Goal: Task Accomplishment & Management: Use online tool/utility

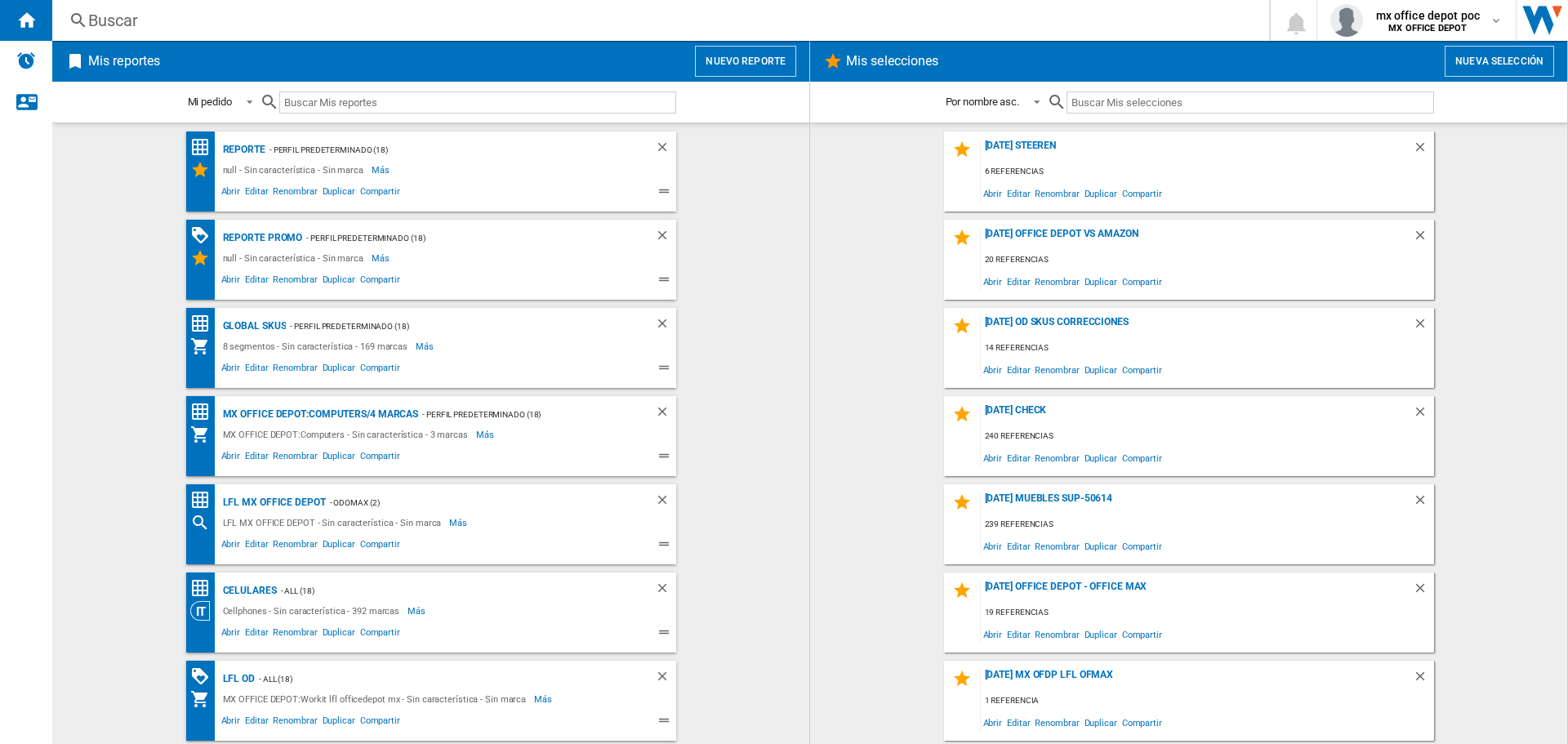
click at [725, 68] on button "Nuevo reporte" at bounding box center [746, 61] width 101 height 31
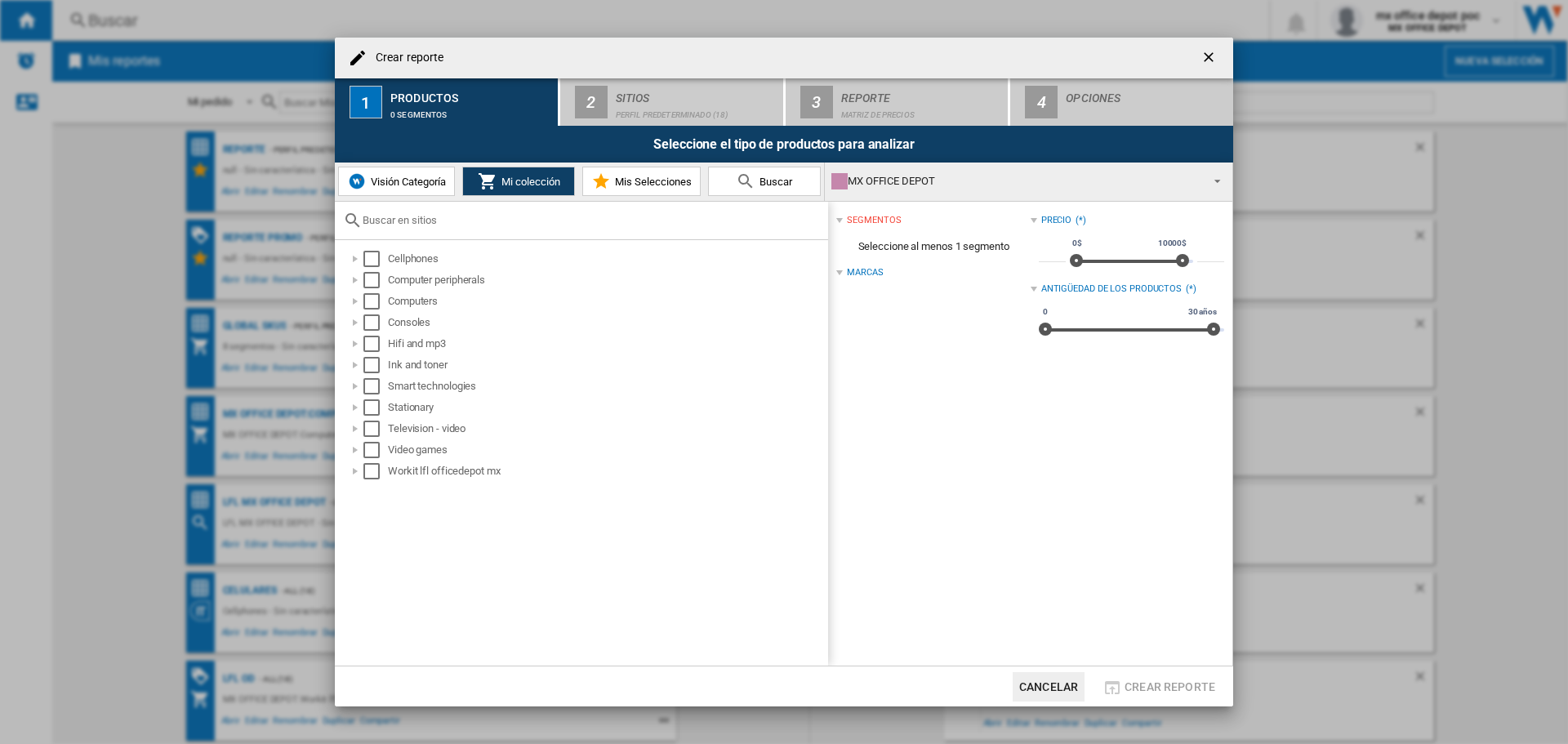
click at [428, 182] on span "Visión Categoría" at bounding box center [406, 182] width 79 height 13
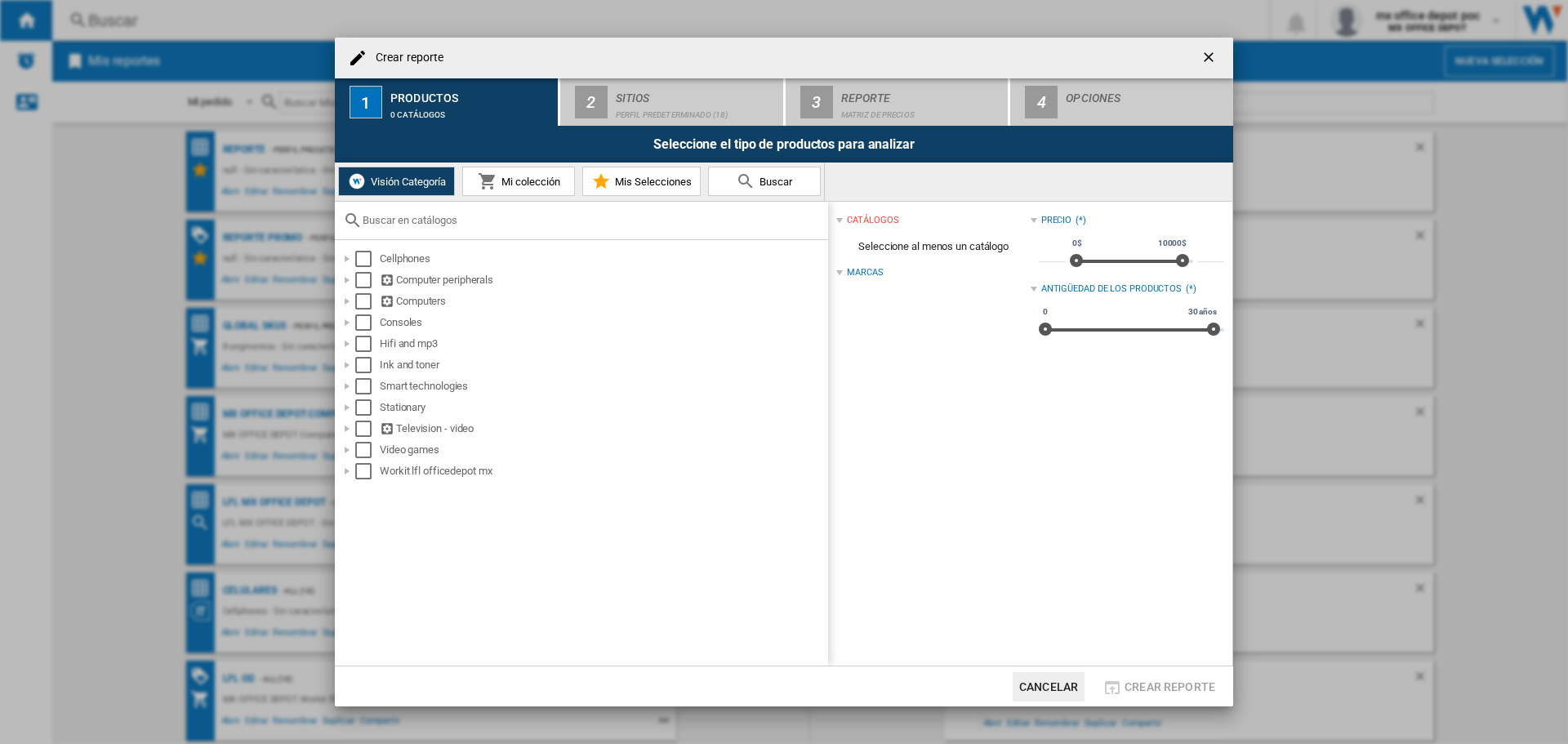
click at [474, 177] on button "Mi colección" at bounding box center [518, 181] width 113 height 29
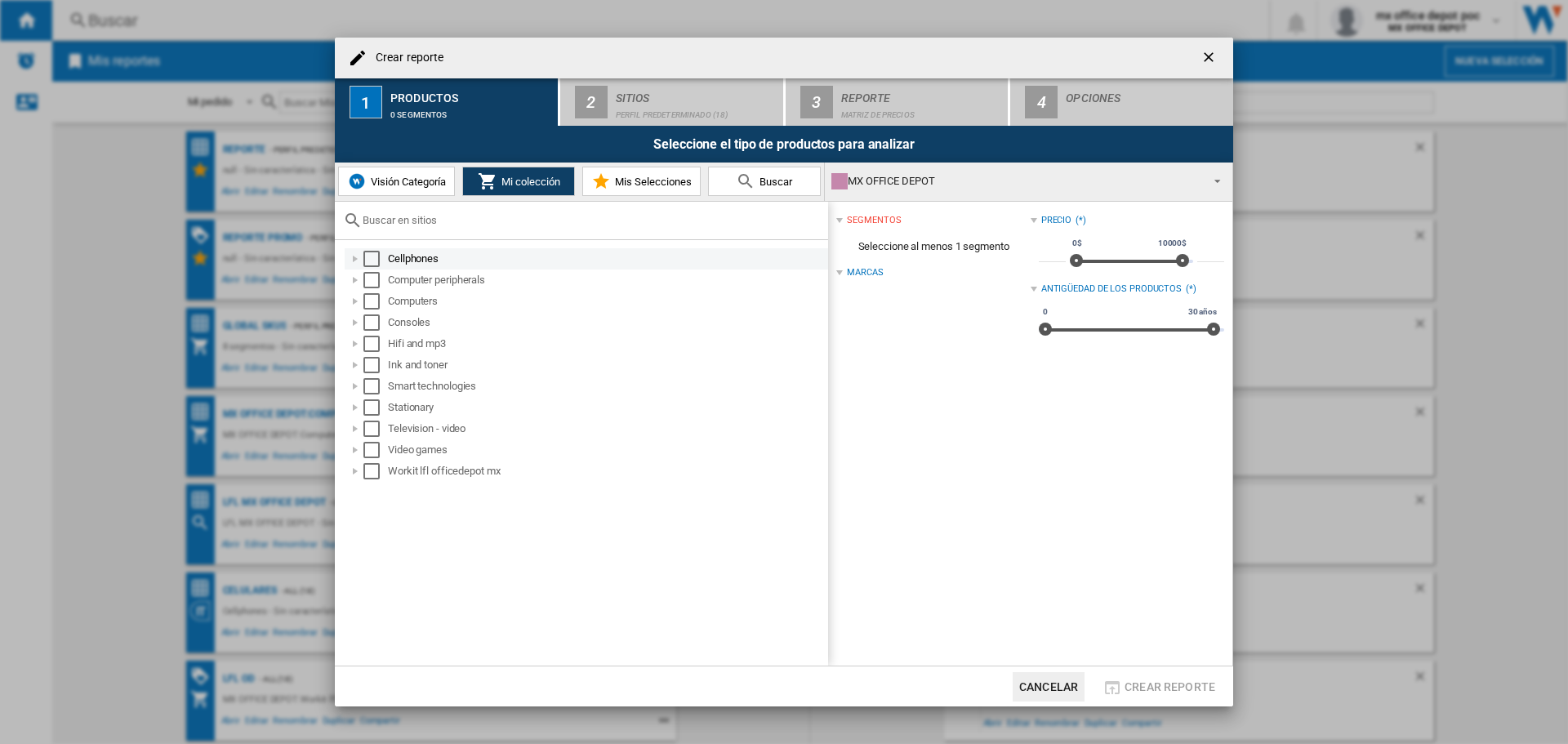
click at [377, 259] on div "Select" at bounding box center [372, 259] width 17 height 17
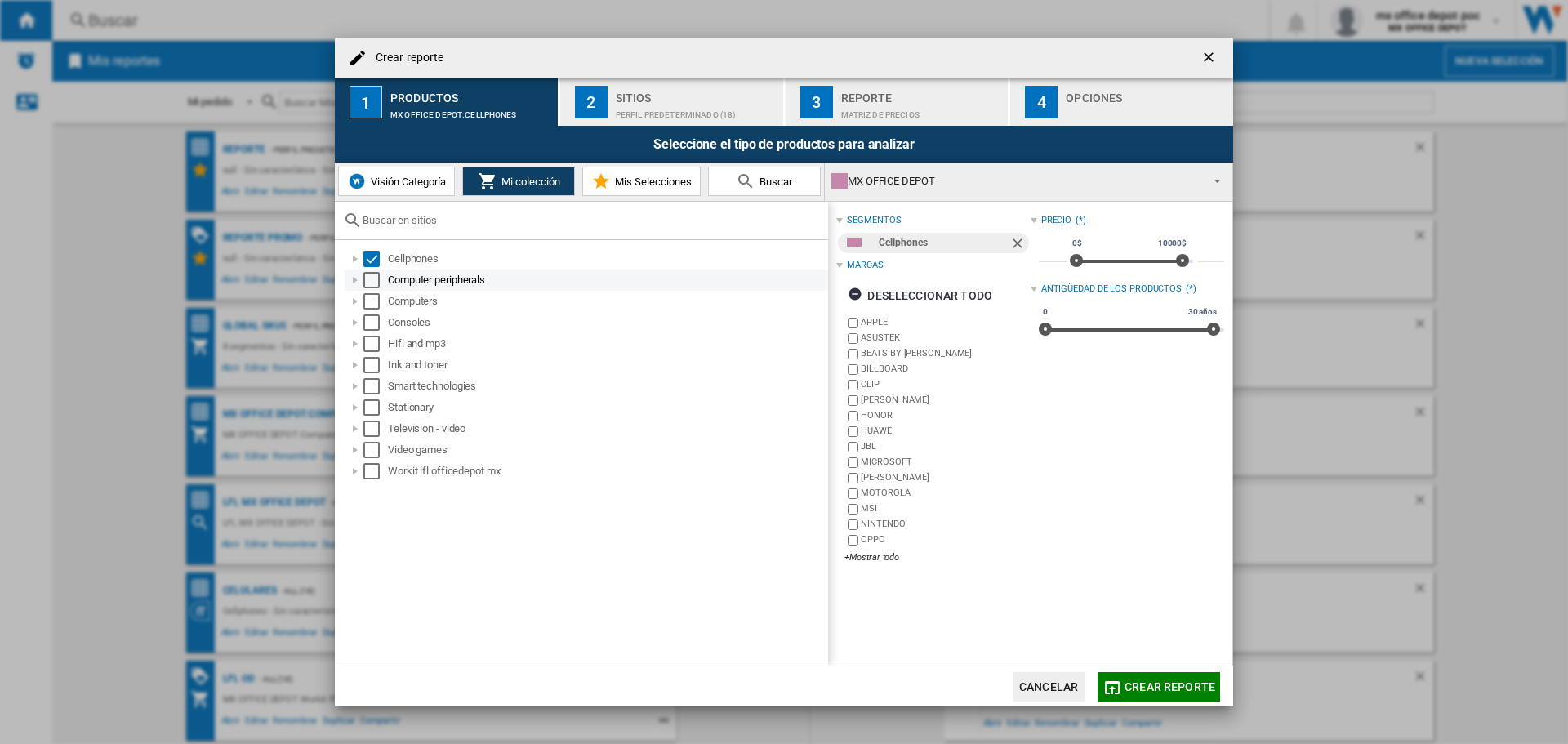
click at [375, 280] on div "Select" at bounding box center [372, 280] width 17 height 17
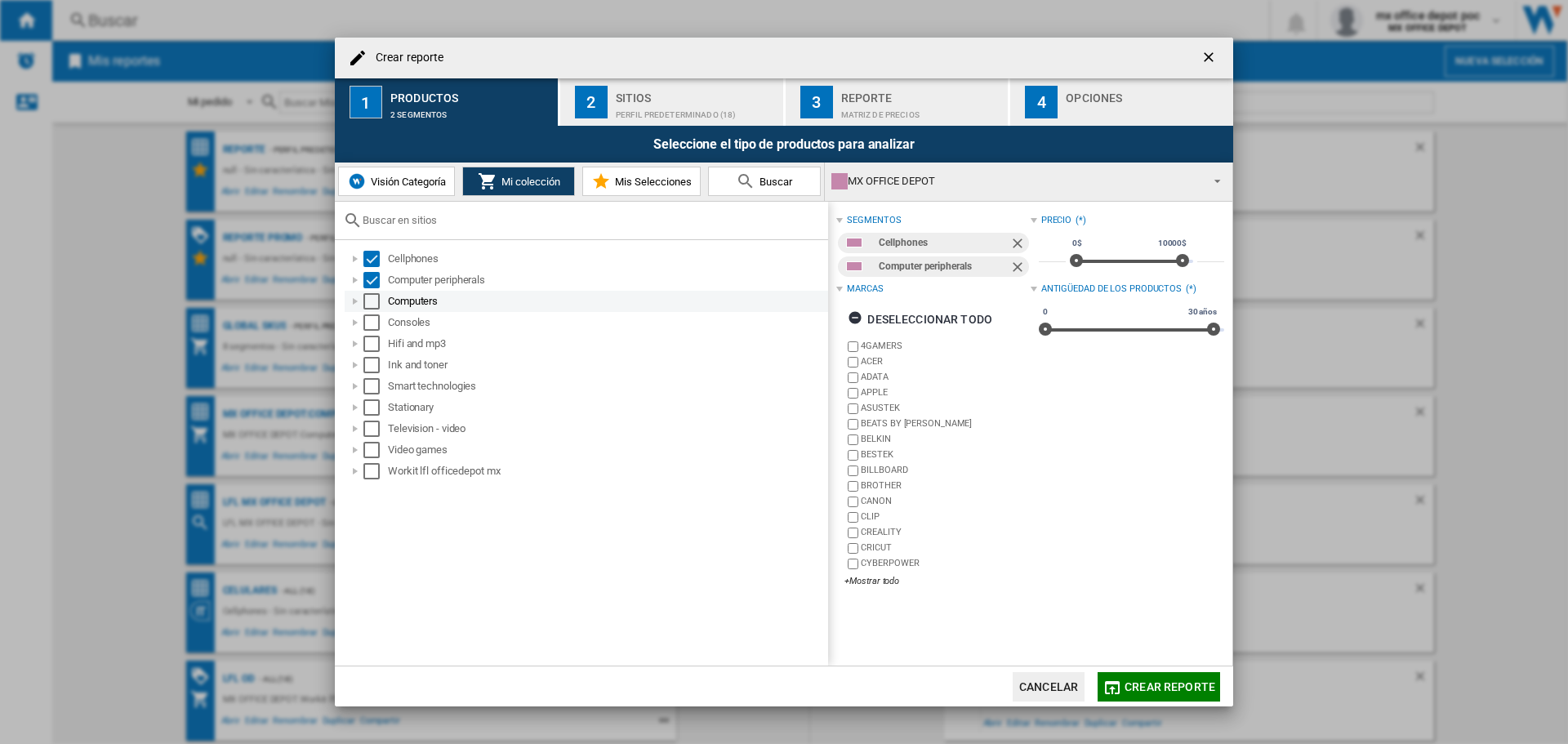
click at [368, 299] on div "Select" at bounding box center [372, 301] width 17 height 17
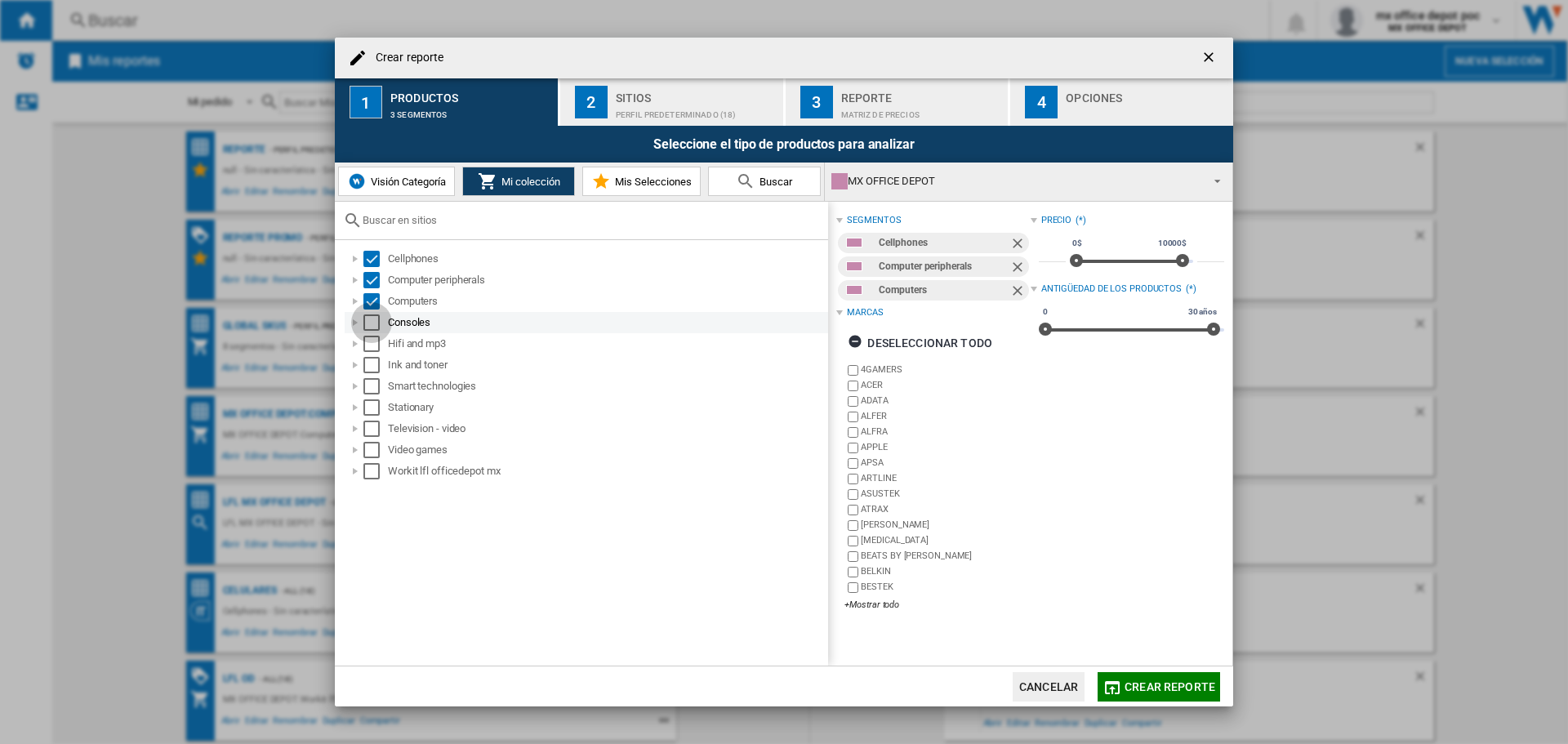
click at [379, 326] on div "Select" at bounding box center [372, 323] width 17 height 17
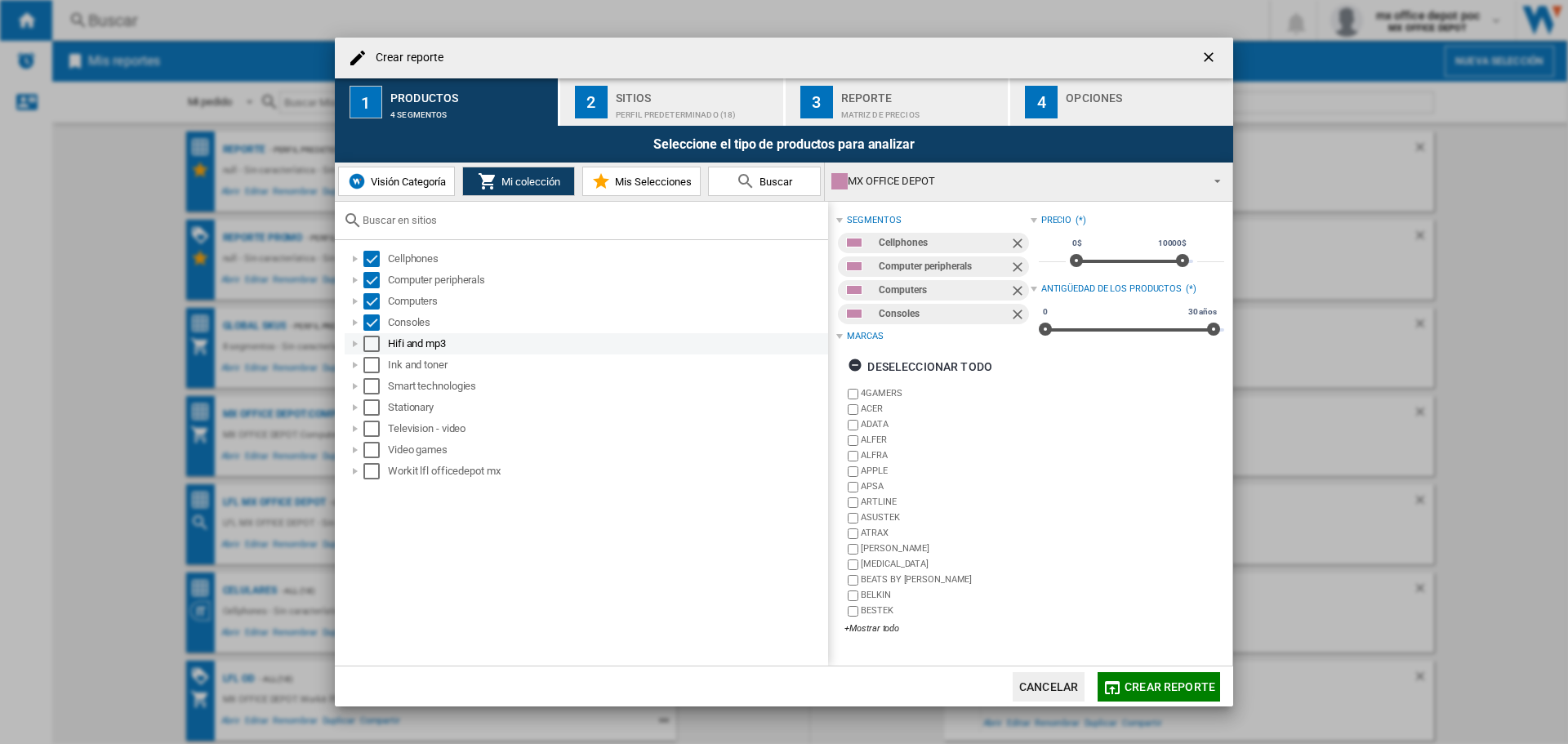
click at [370, 341] on div "Select" at bounding box center [372, 344] width 17 height 17
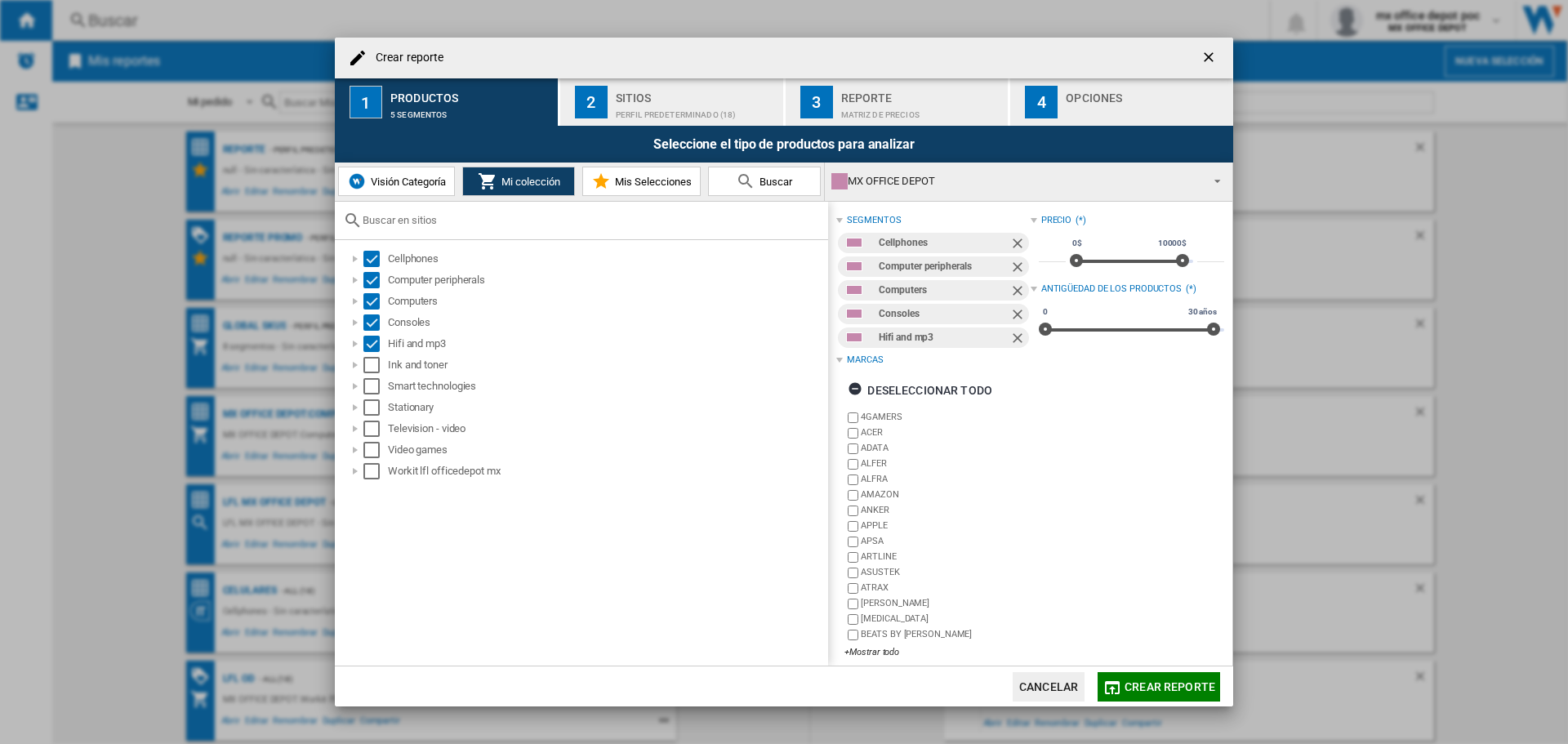
click at [401, 226] on input "text" at bounding box center [591, 220] width 458 height 13
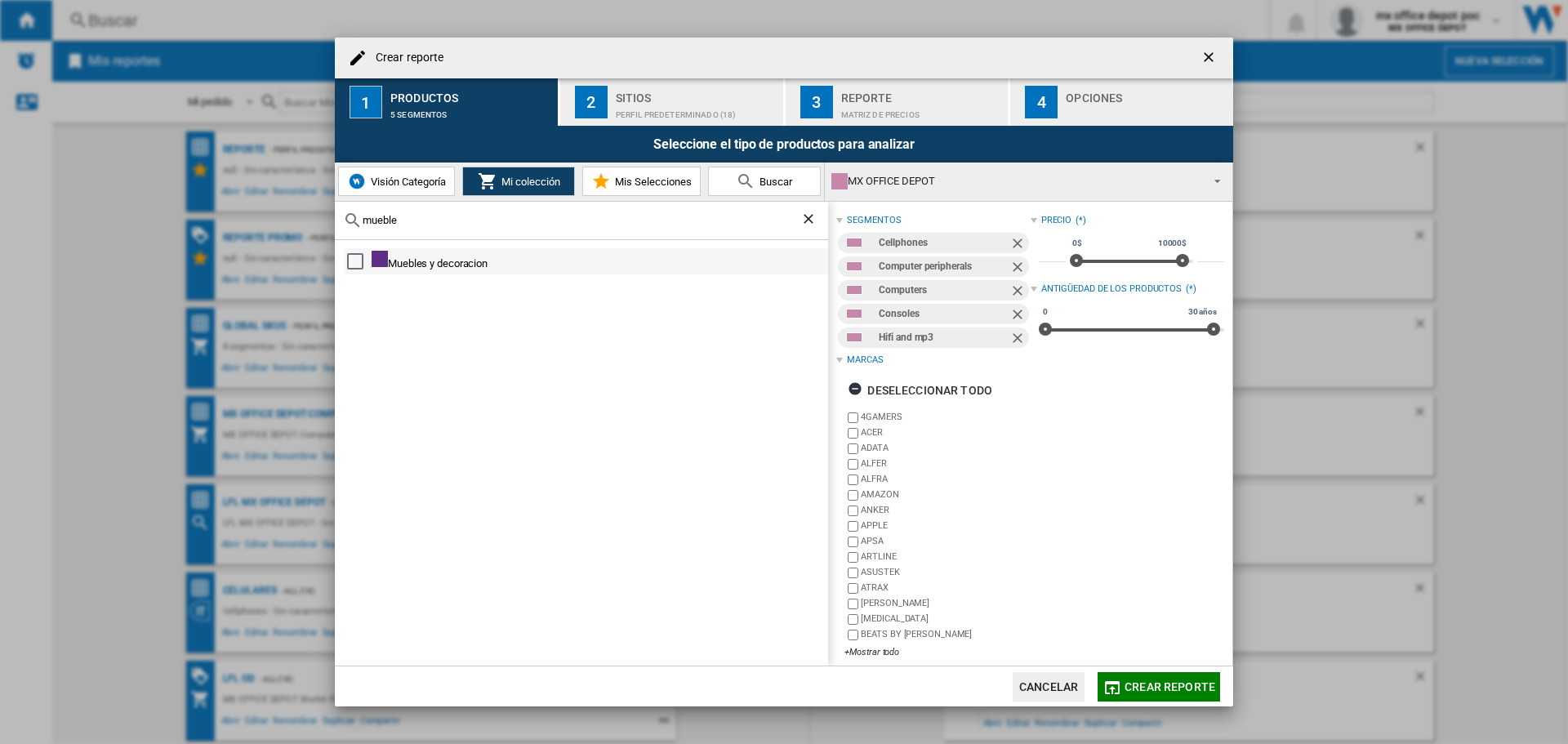
type input "mueble"
click at [357, 256] on div "Select" at bounding box center [356, 262] width 17 height 17
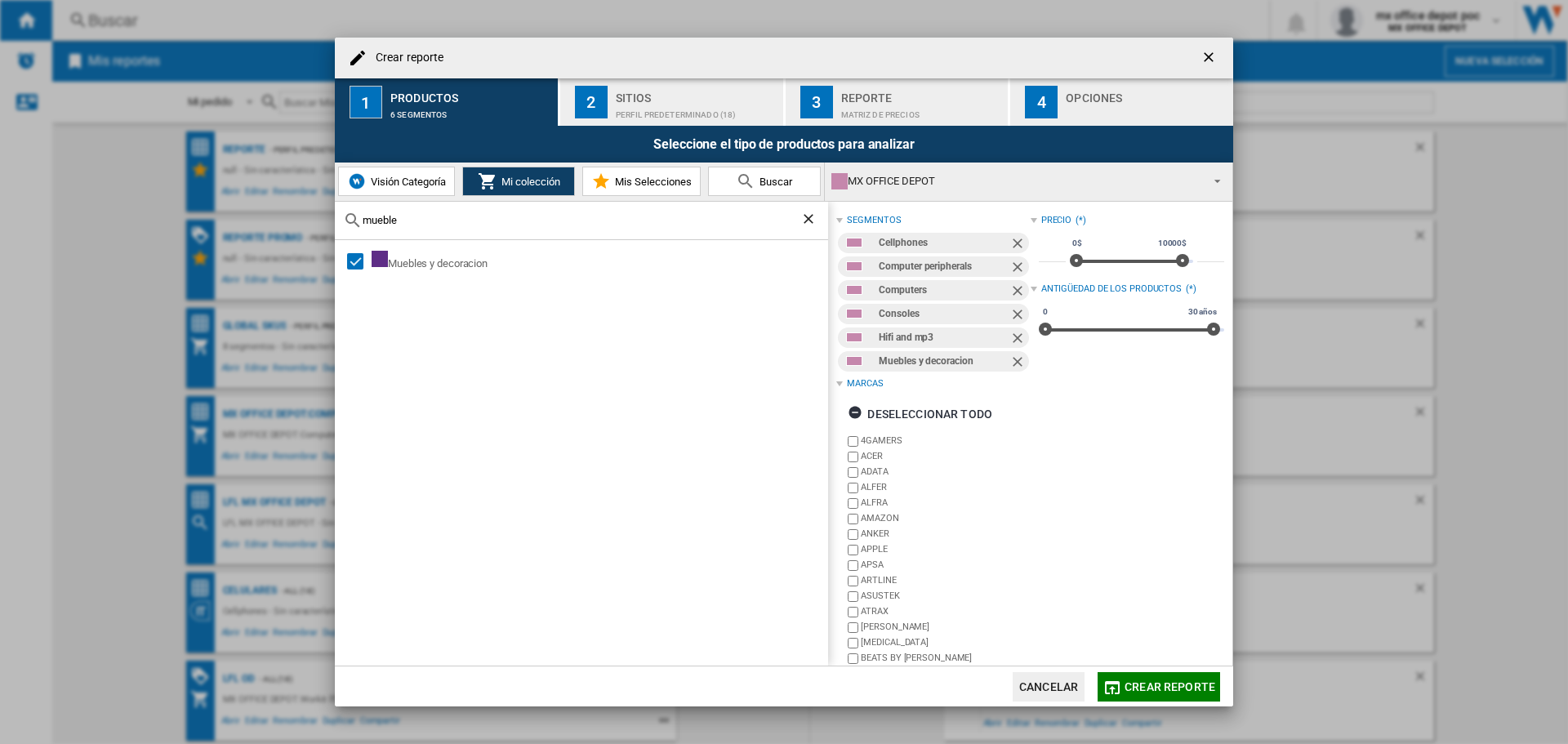
click at [698, 86] on div "Sitios" at bounding box center [696, 94] width 161 height 17
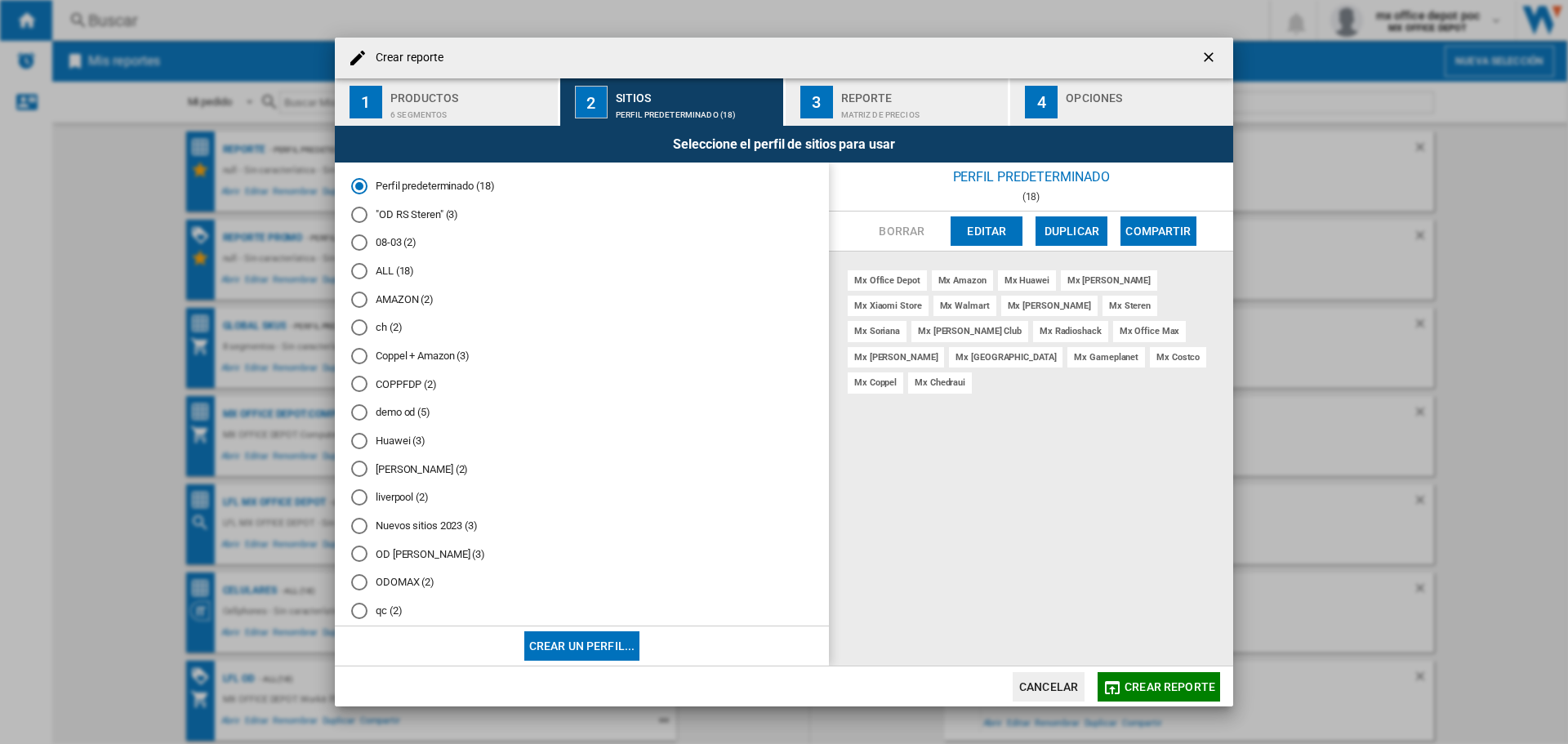
click at [368, 327] on md-radio-button "ch (2)" at bounding box center [582, 328] width 461 height 16
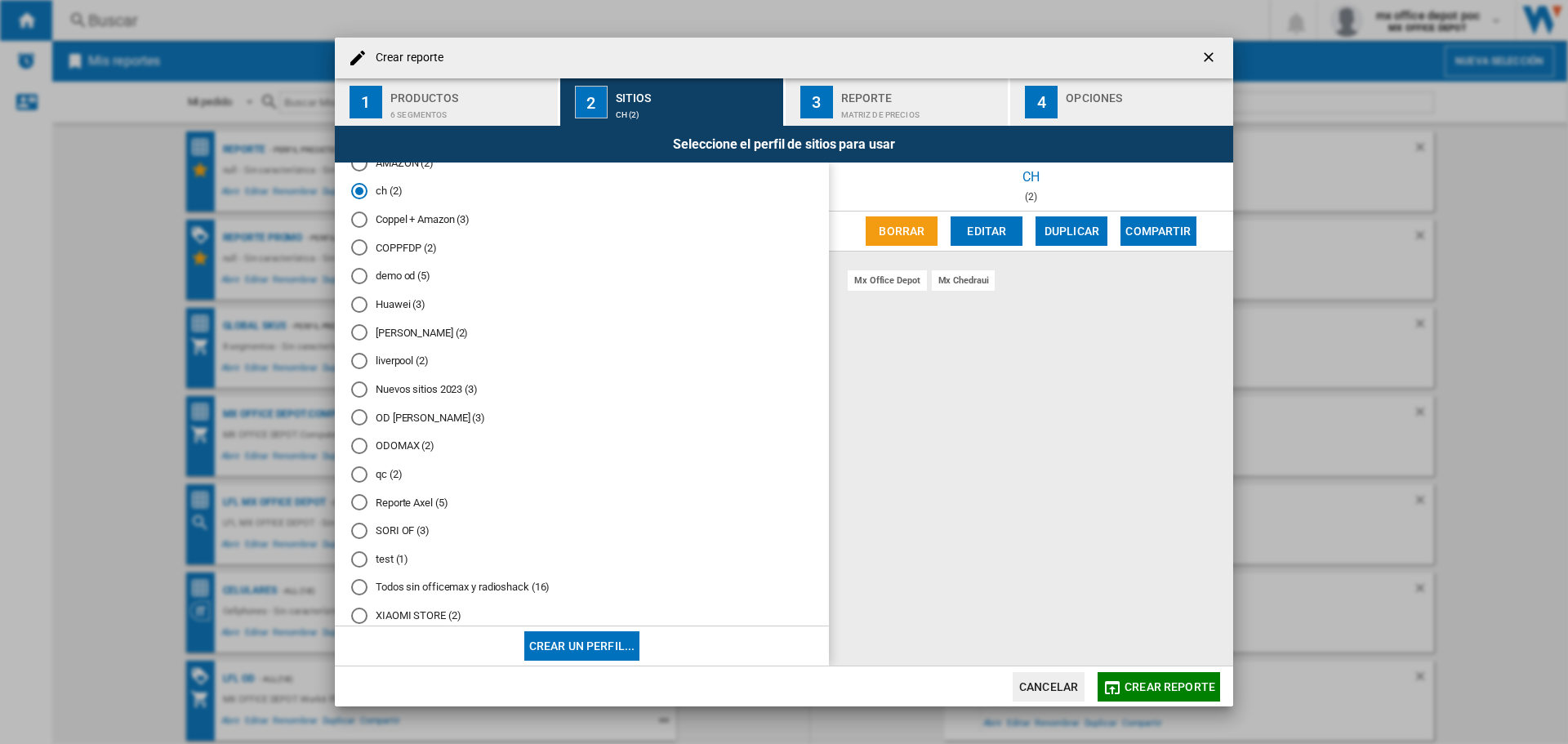
scroll to position [168, 0]
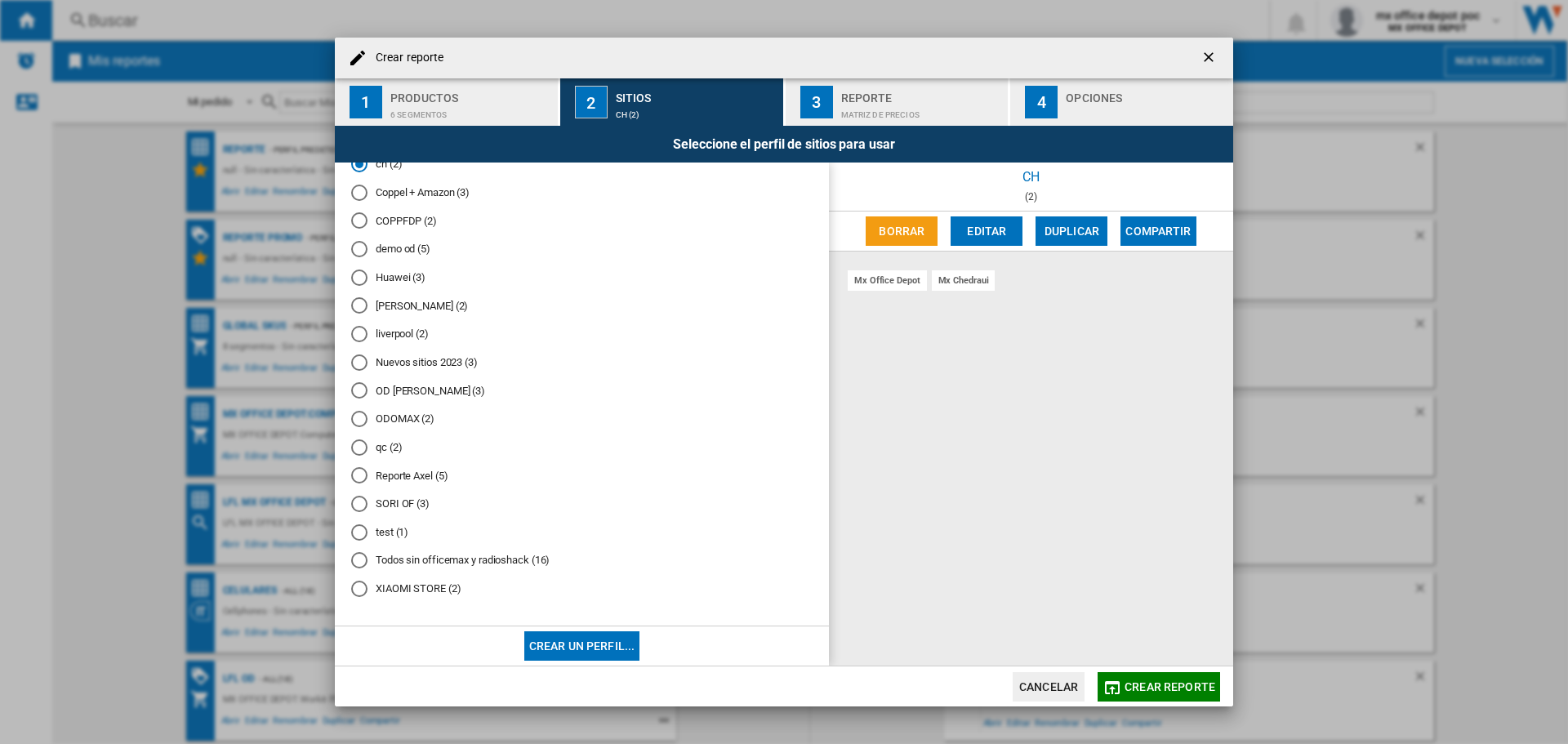
click at [384, 526] on md-radio-button "test (1)" at bounding box center [582, 532] width 461 height 16
click at [1156, 687] on span "Crear reporte" at bounding box center [1170, 687] width 90 height 13
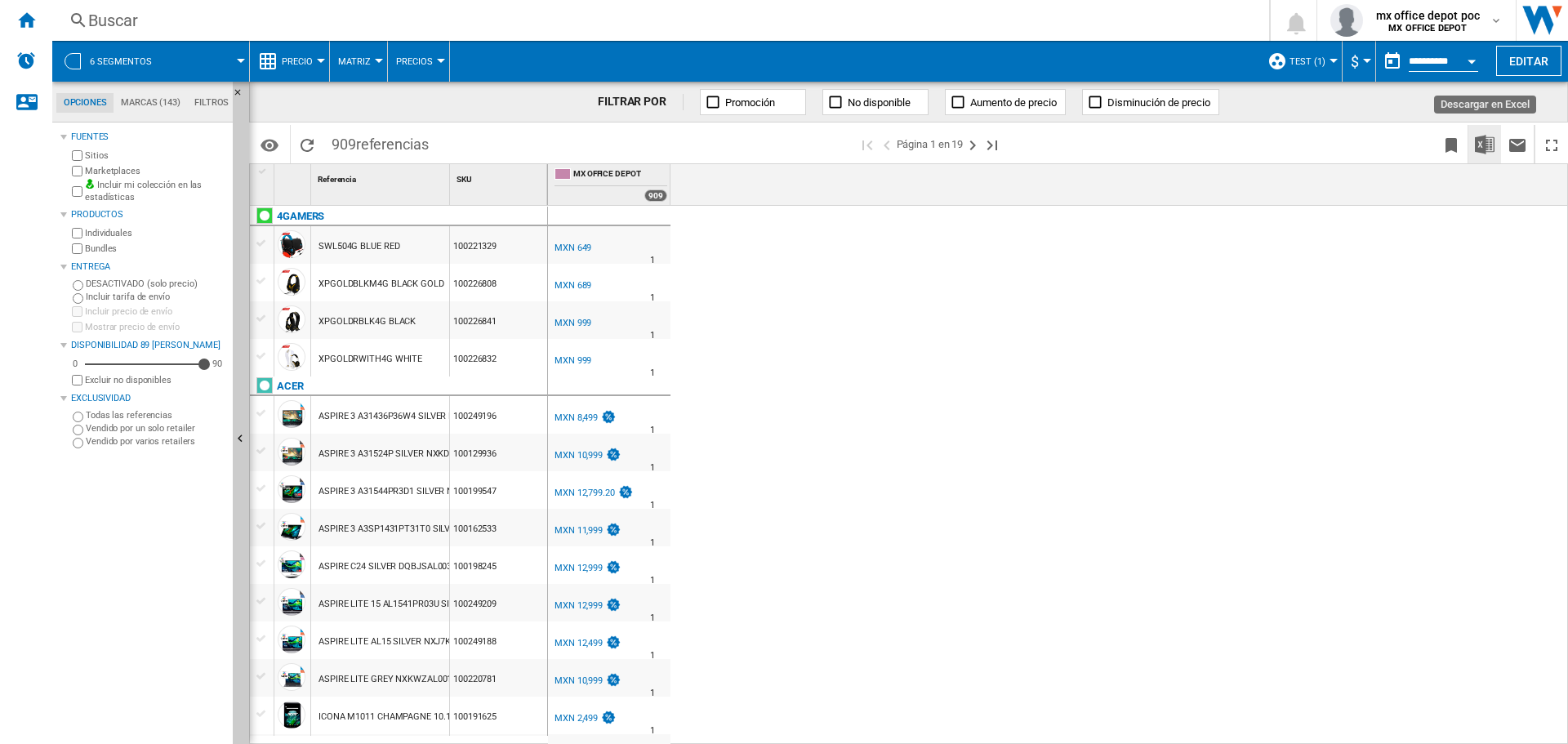
click at [1489, 140] on img "Descargar en Excel" at bounding box center [1484, 144] width 19 height 19
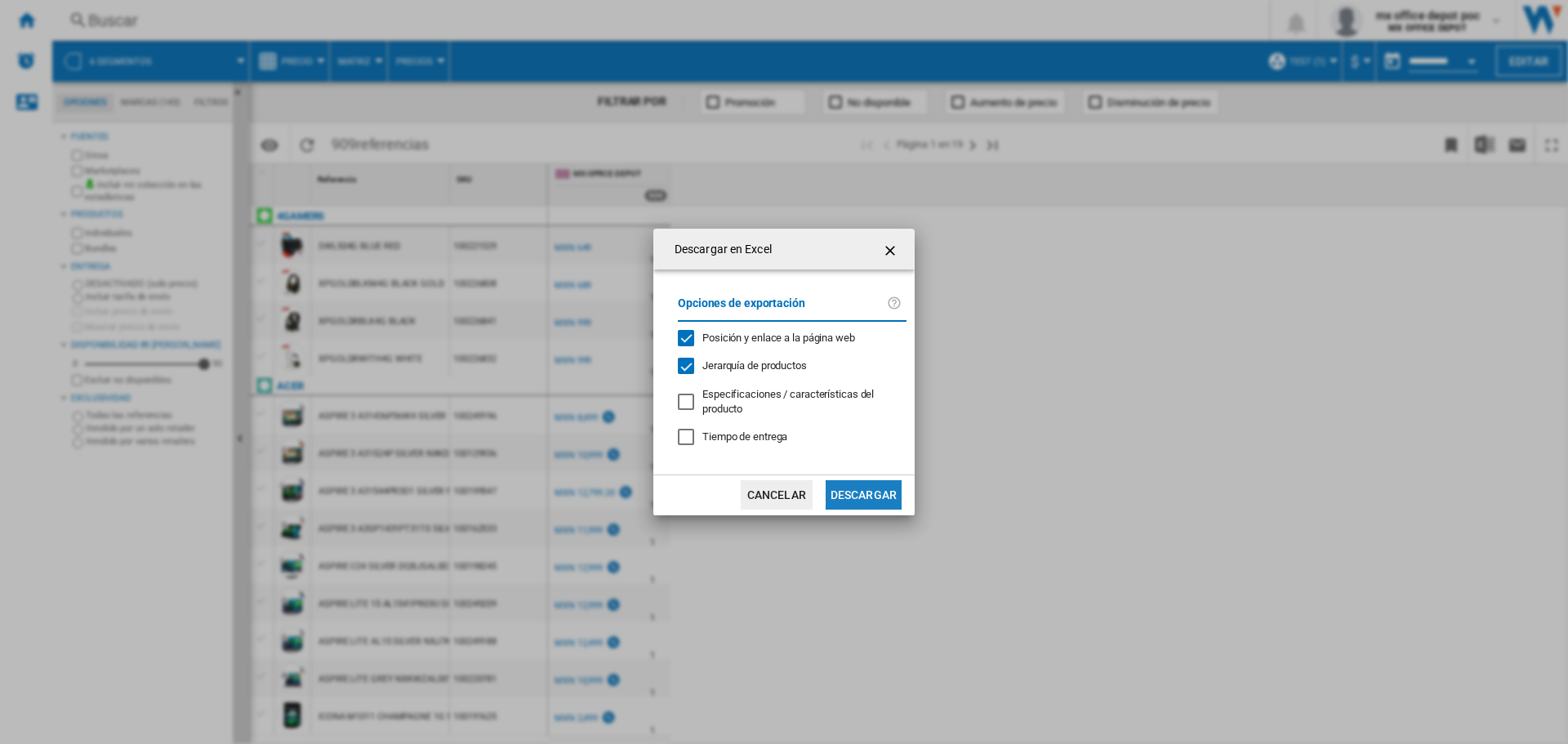
click at [856, 490] on button "Descargar" at bounding box center [863, 495] width 76 height 29
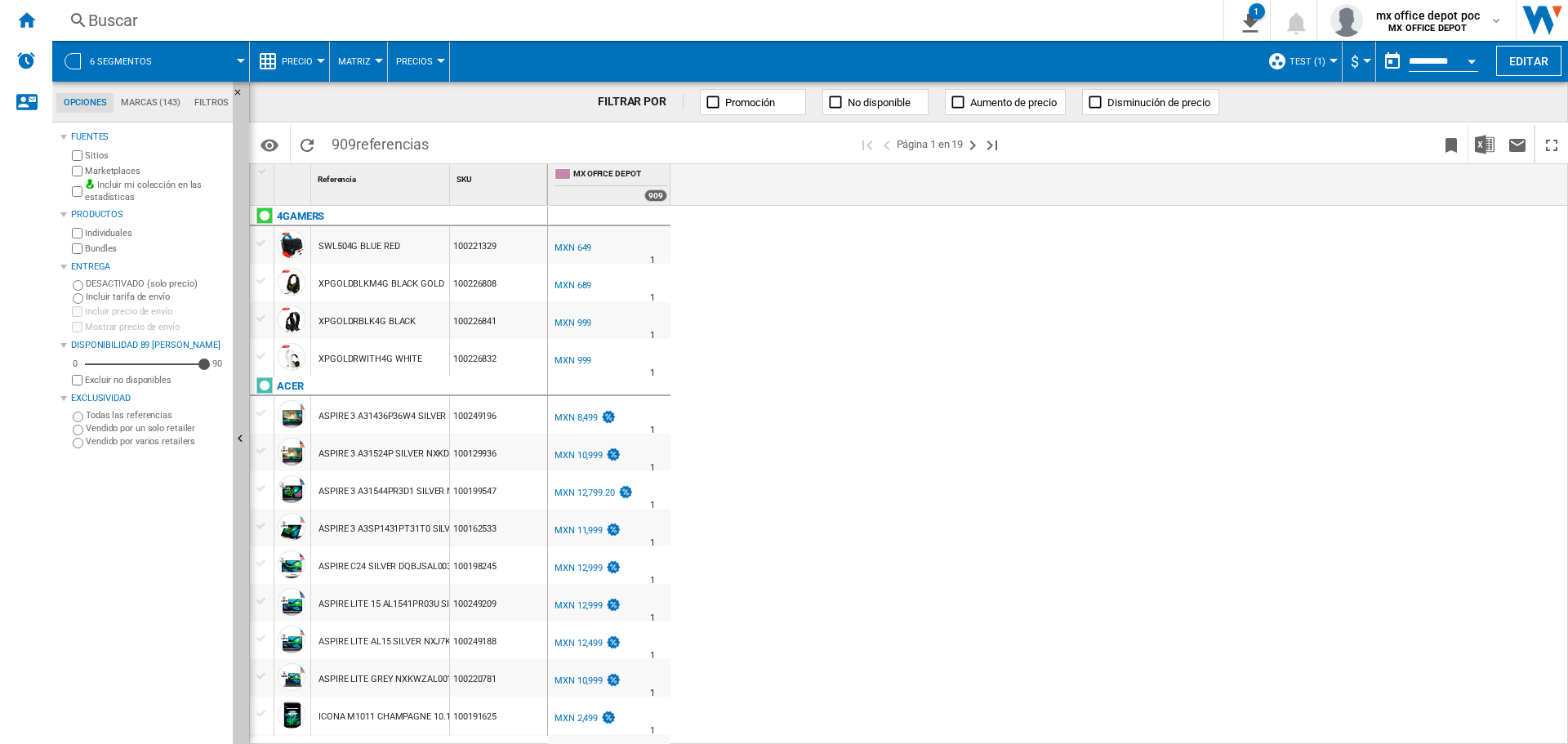
click at [1063, 348] on div "MX OFFICE DEPOT 0.0 % MXN 649 % N/A 1 MX OFFICE DEPOT MX OFFICE DEPOT 0.0 % MXN…" at bounding box center [1058, 475] width 1021 height 539
click at [184, 52] on span at bounding box center [208, 61] width 66 height 41
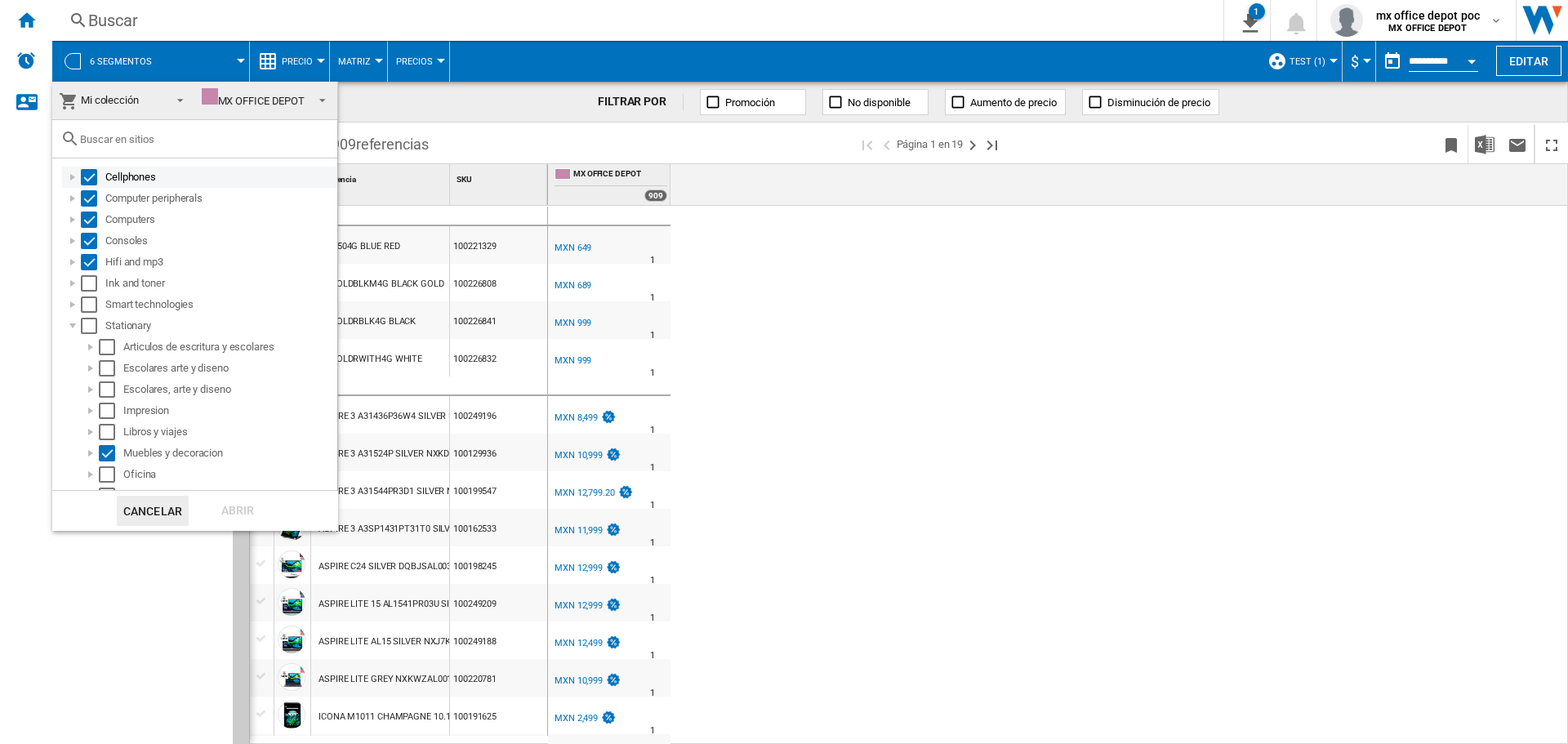
click at [83, 177] on div "Select" at bounding box center [90, 177] width 17 height 17
click at [85, 197] on div "Select" at bounding box center [90, 198] width 17 height 17
click at [87, 215] on div "Select" at bounding box center [90, 220] width 17 height 17
click at [96, 232] on div "Consoles" at bounding box center [199, 240] width 275 height 21
click at [87, 243] on div "Select" at bounding box center [90, 241] width 17 height 17
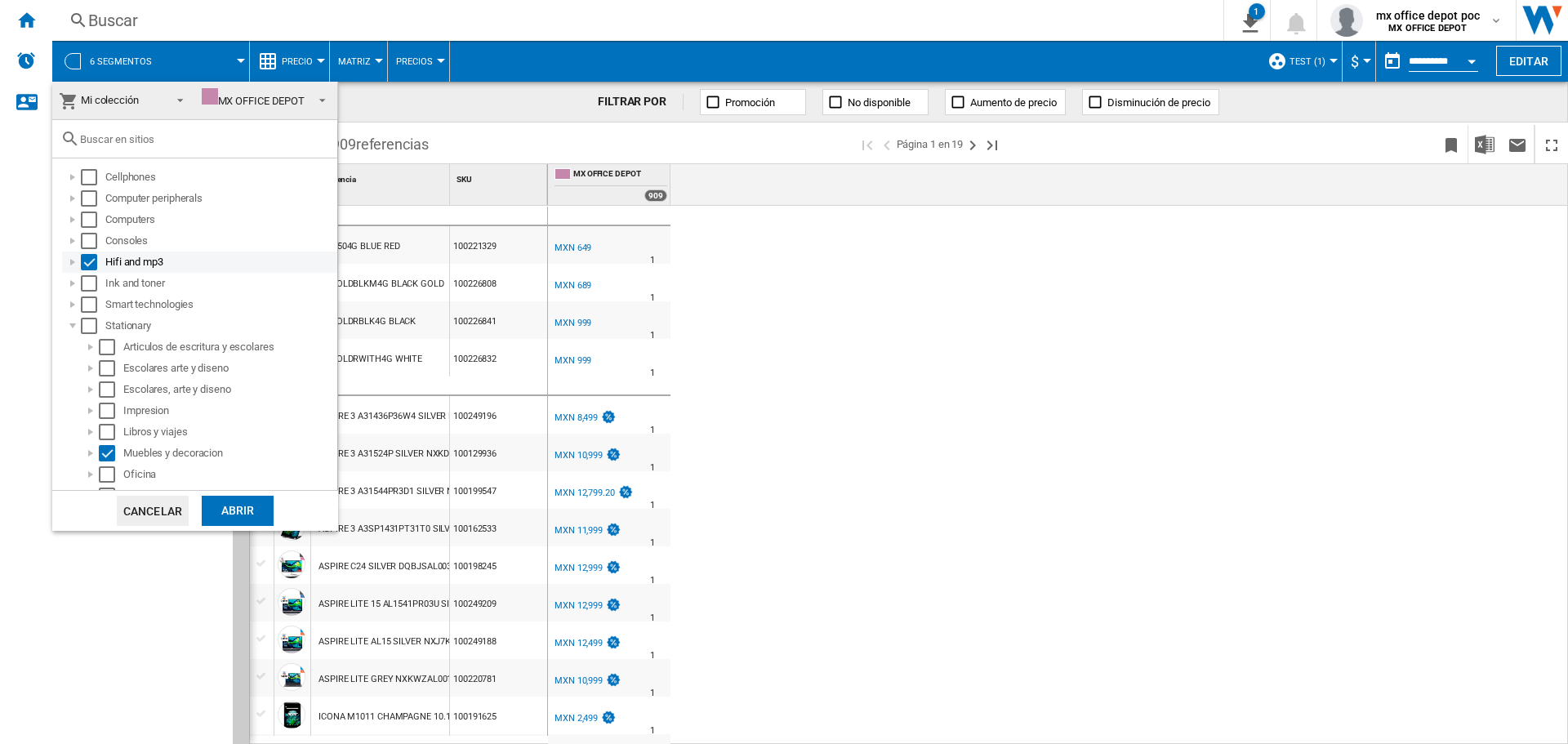
click at [90, 255] on div "Select" at bounding box center [90, 263] width 17 height 17
click at [259, 503] on div "Abrir" at bounding box center [238, 511] width 72 height 30
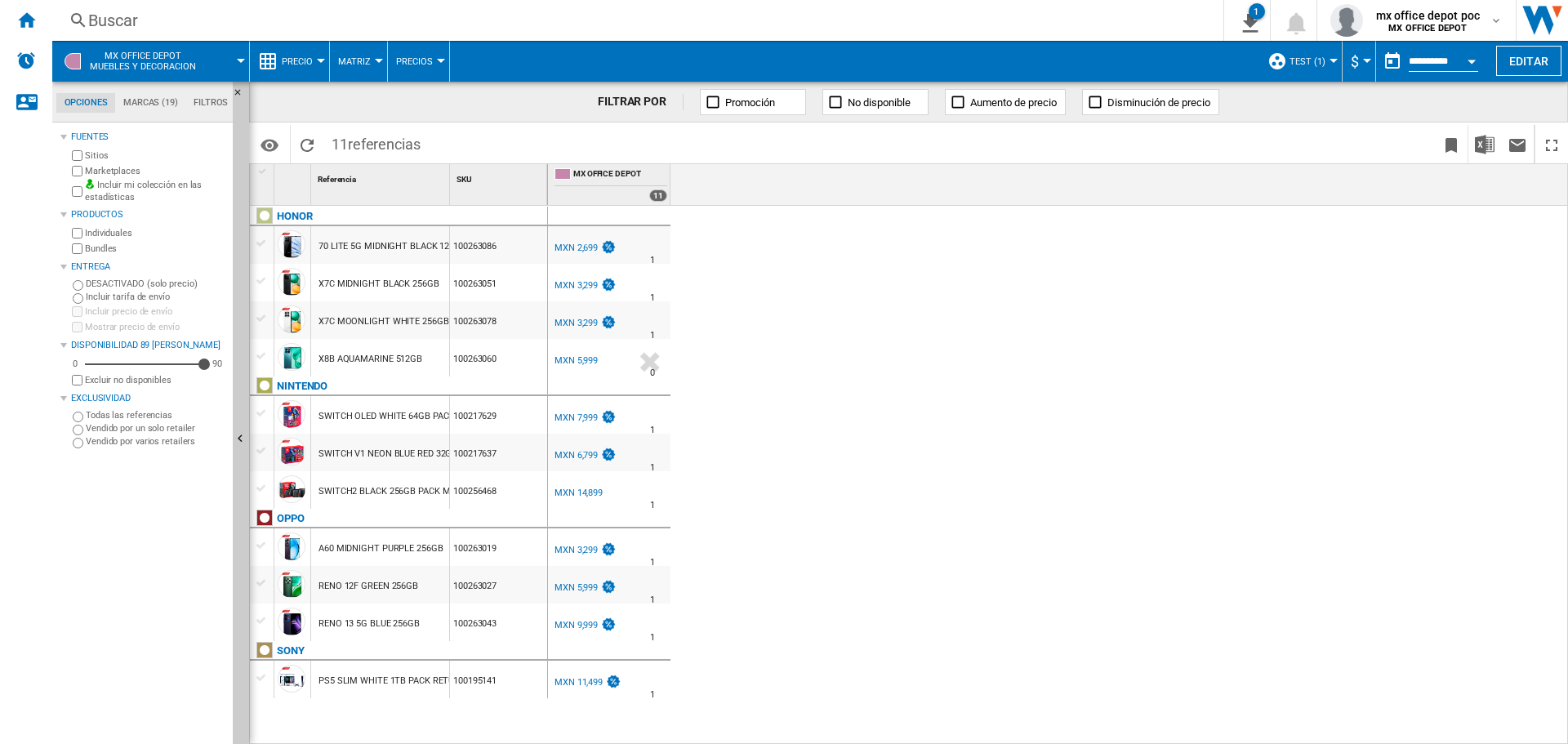
click at [233, 61] on span at bounding box center [230, 61] width 22 height 41
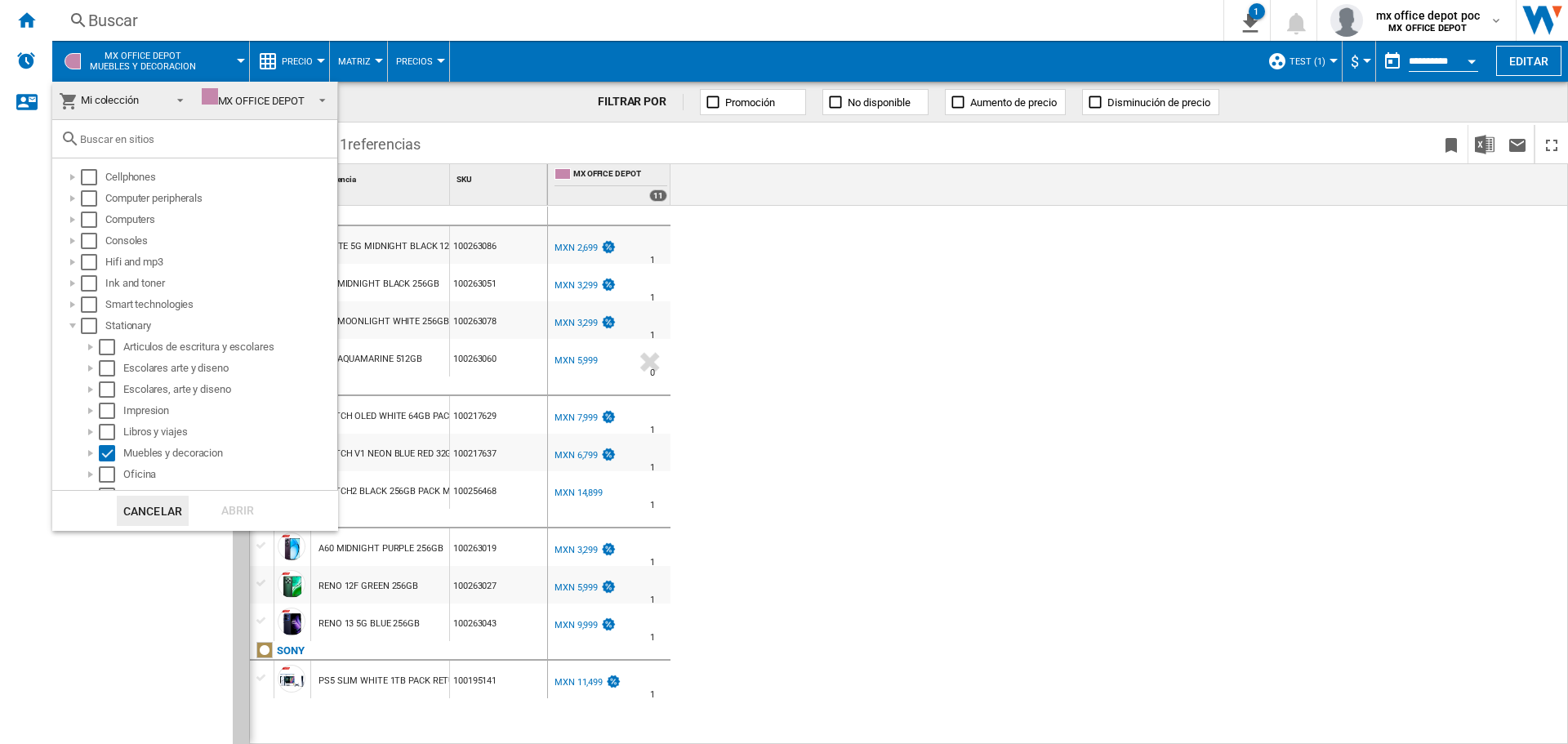
click at [233, 61] on md-backdrop at bounding box center [784, 372] width 1568 height 744
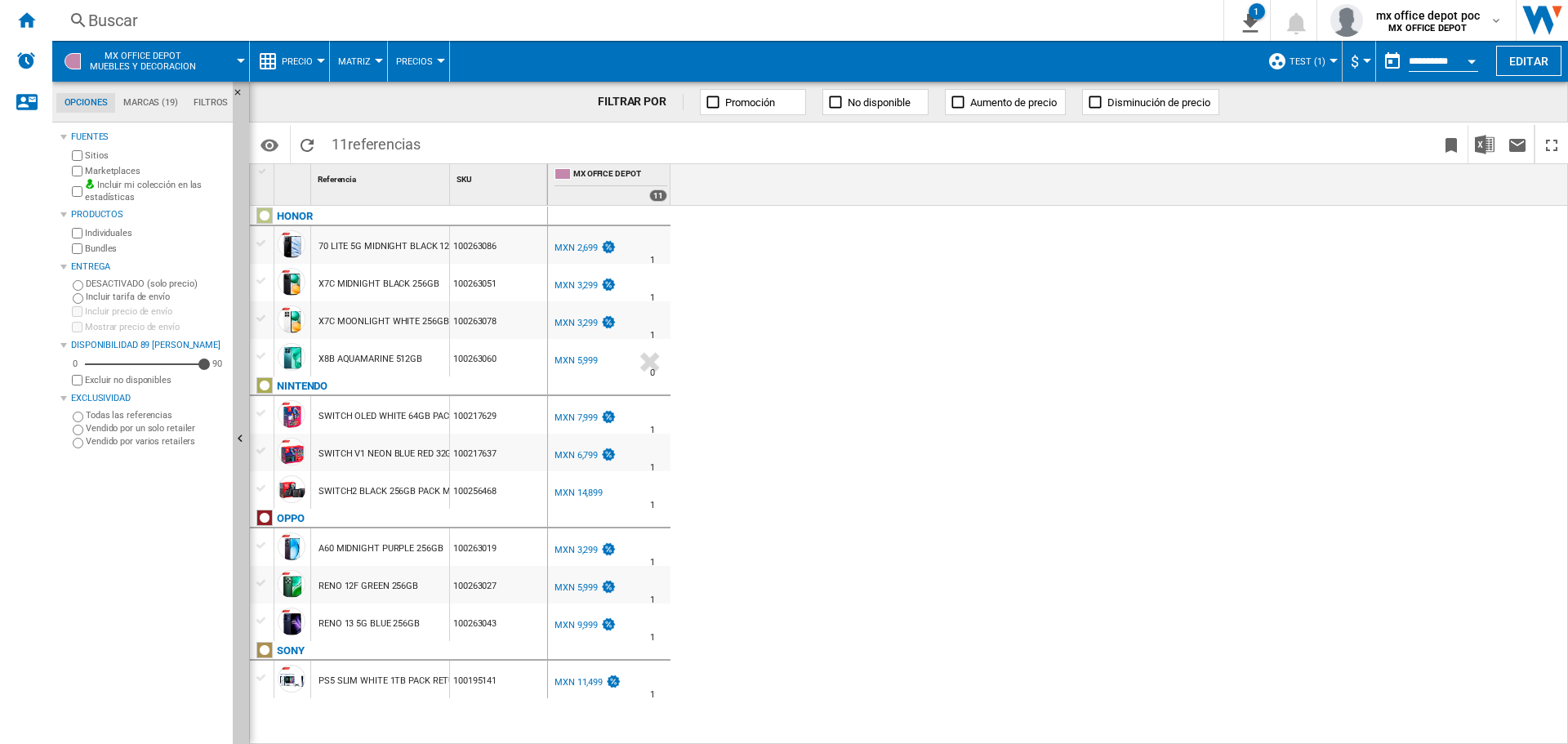
click at [222, 49] on span at bounding box center [230, 61] width 22 height 41
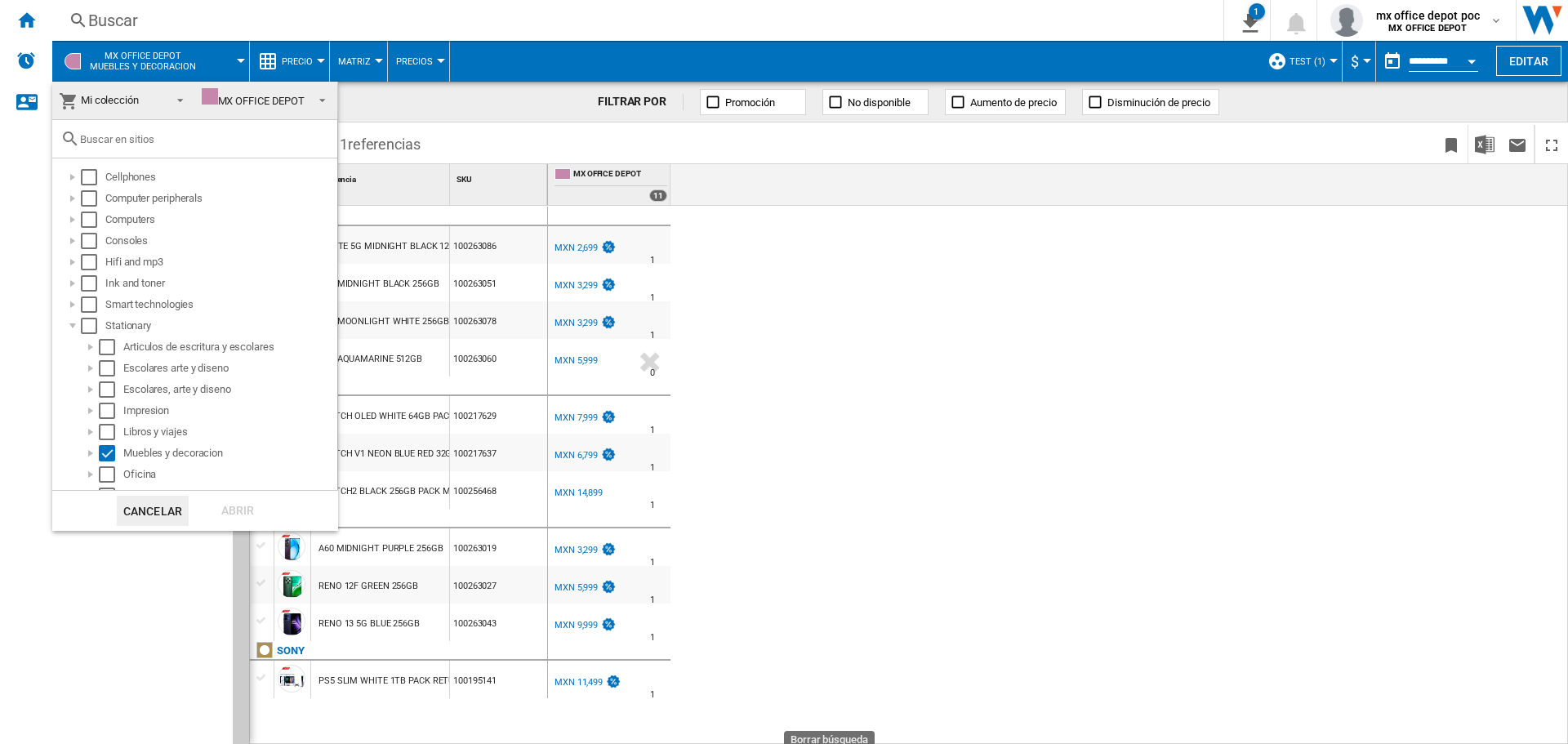
click at [1117, 439] on md-backdrop at bounding box center [784, 372] width 1568 height 744
